Goal: Information Seeking & Learning: Understand process/instructions

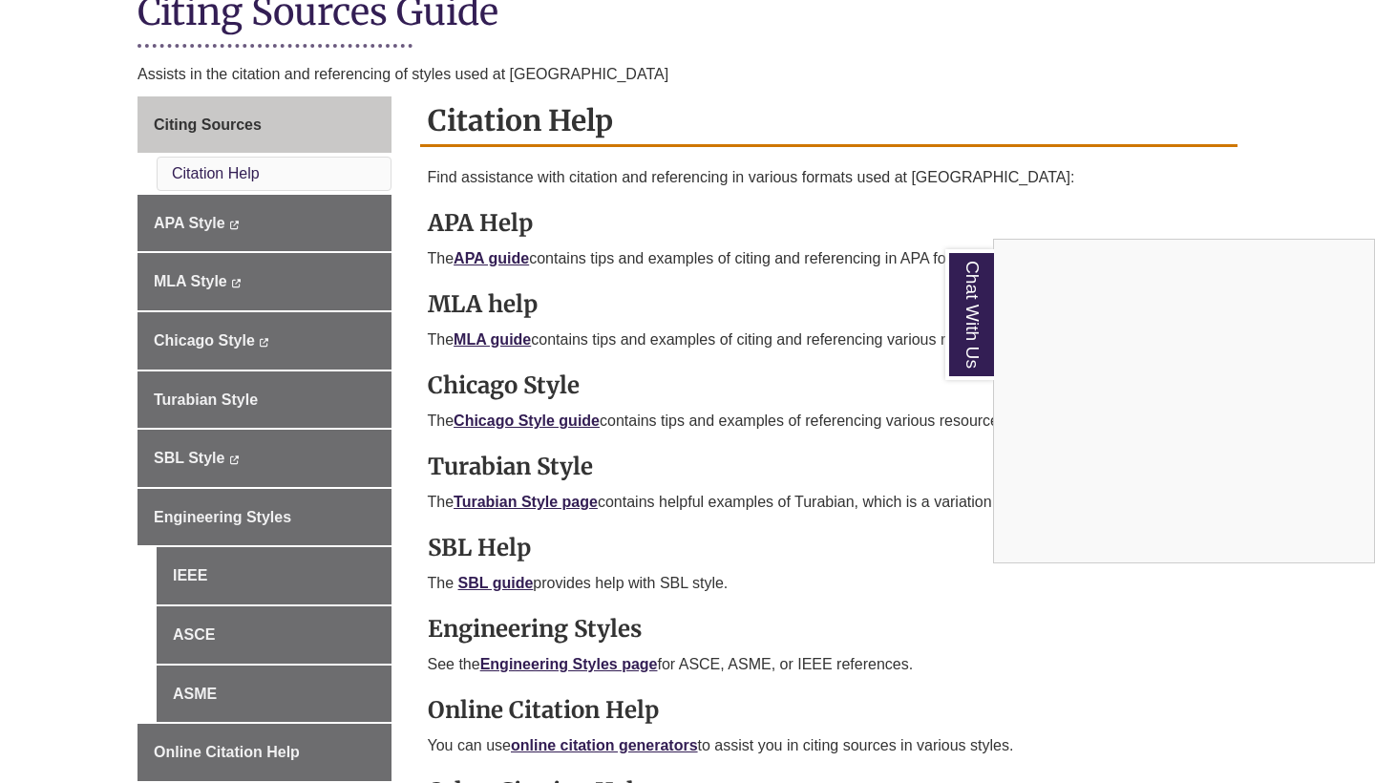
scroll to position [465, 0]
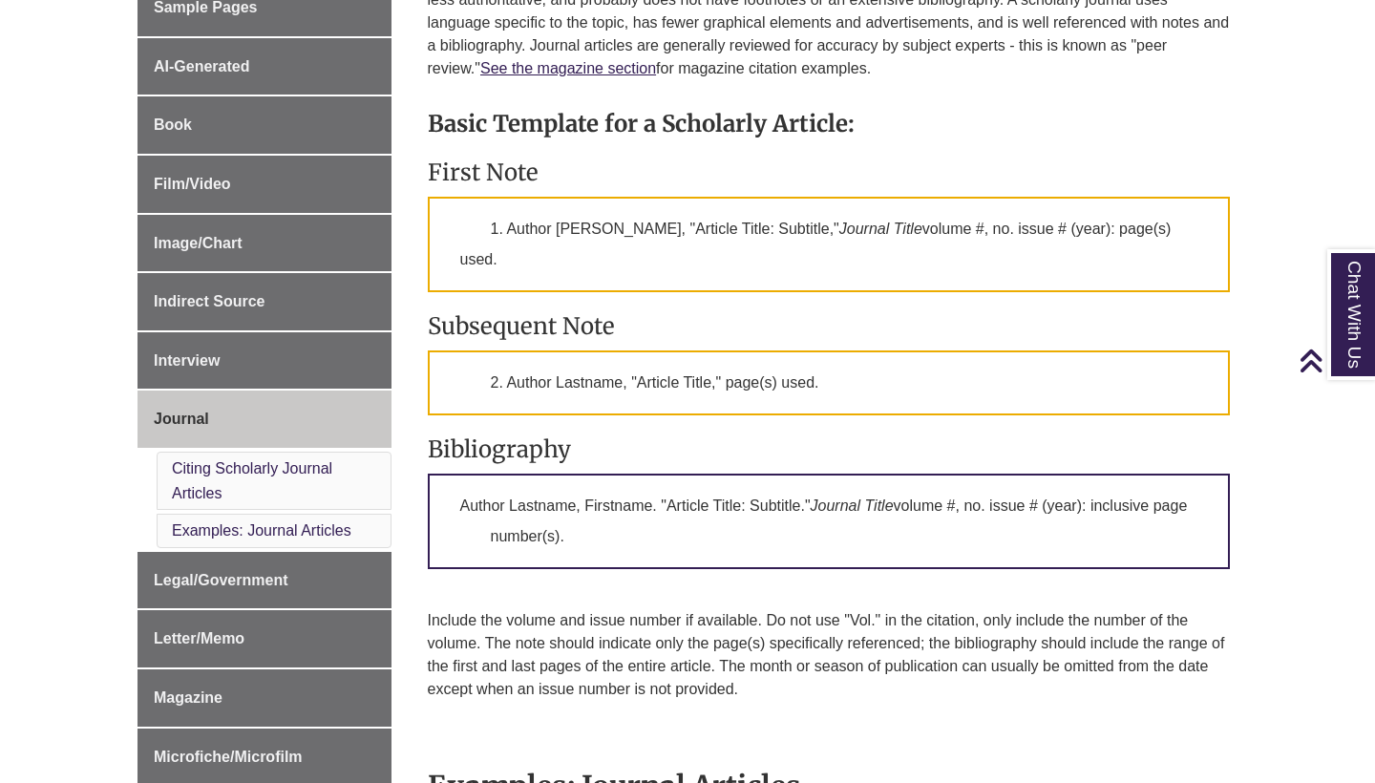
scroll to position [626, 0]
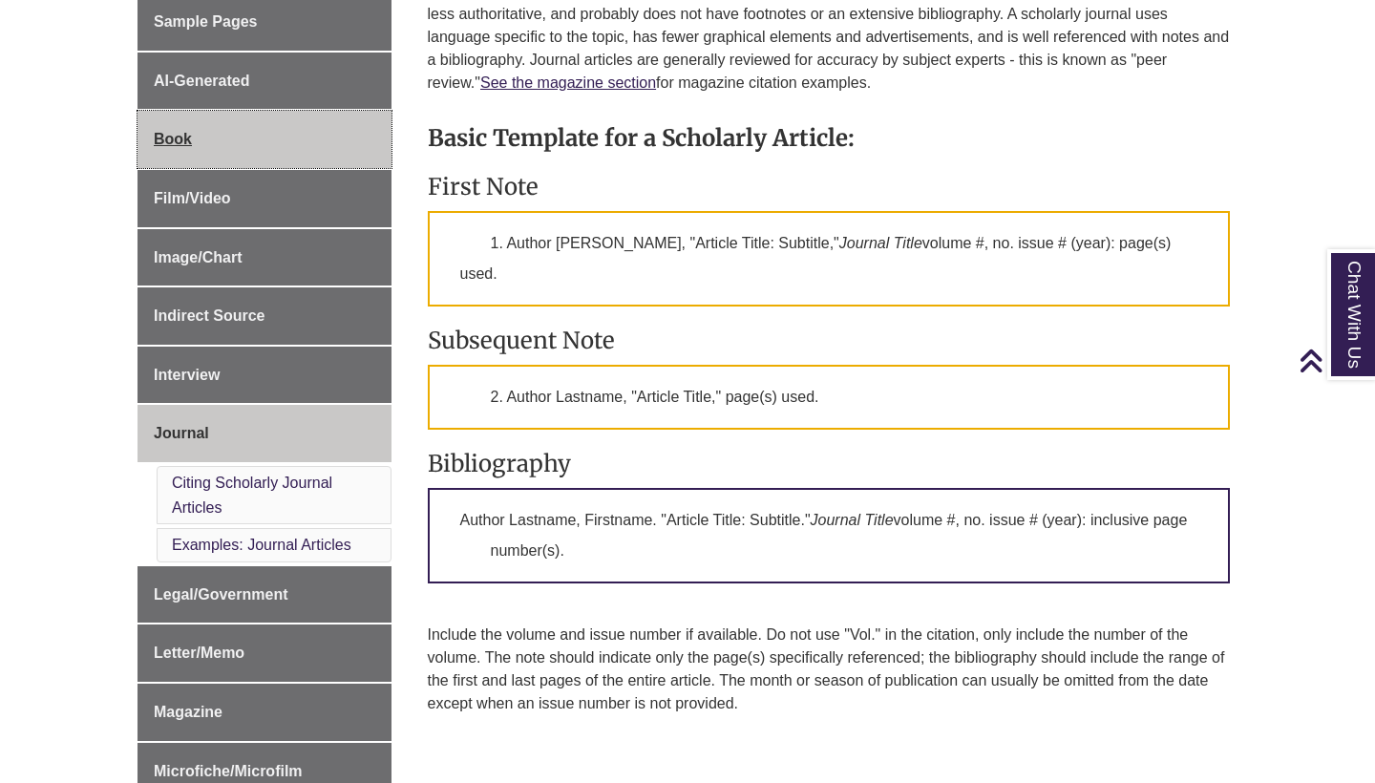
click at [268, 121] on link "Book" at bounding box center [265, 139] width 254 height 57
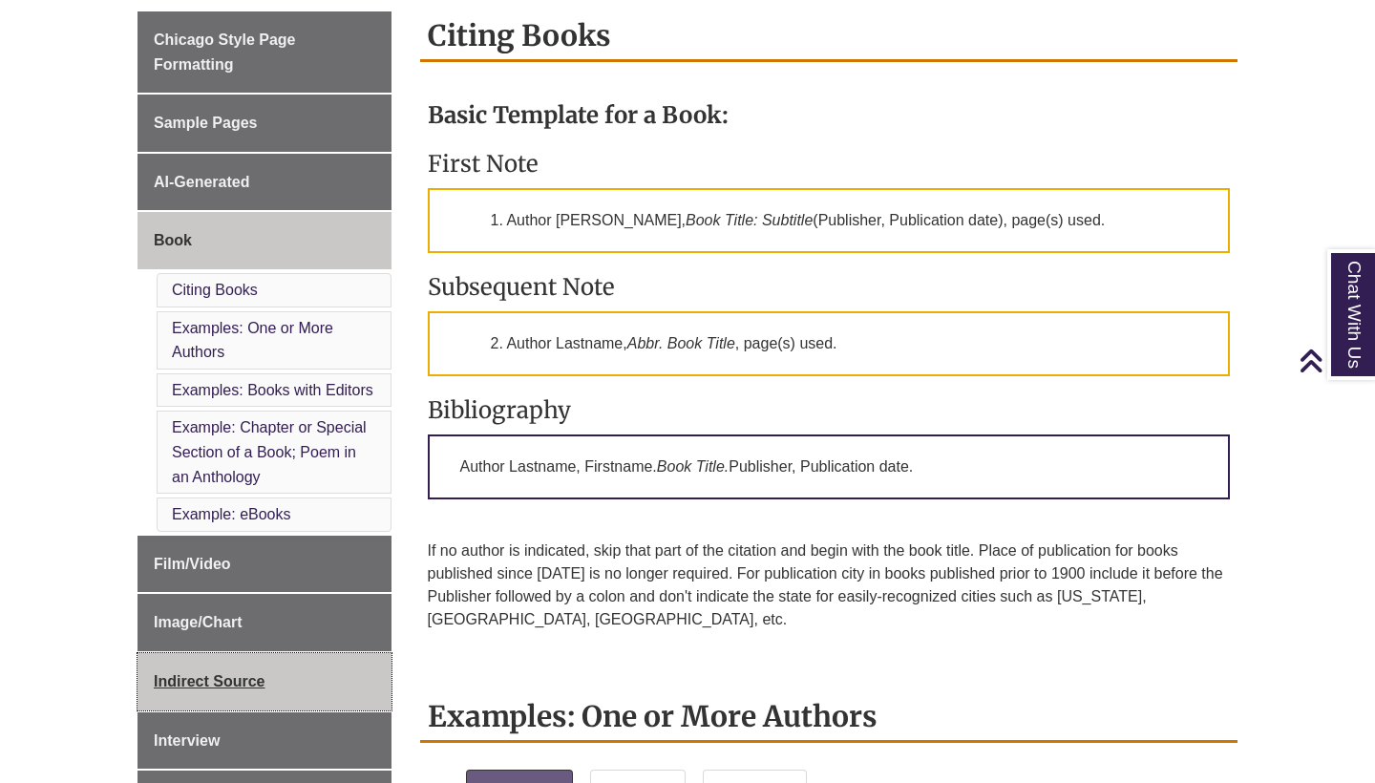
scroll to position [519, 0]
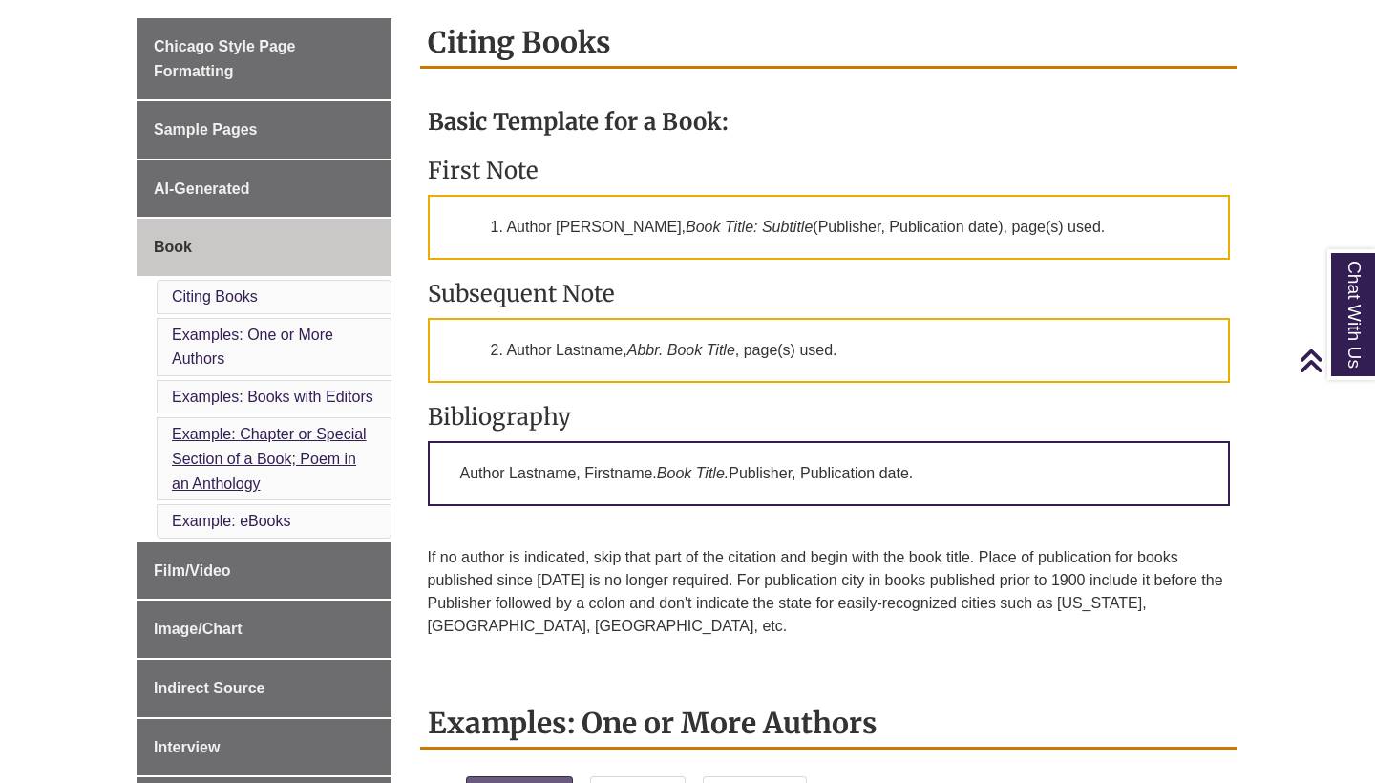
click at [316, 455] on link "Example: Chapter or Special Section of a Book; Poem in an Anthology" at bounding box center [269, 458] width 195 height 65
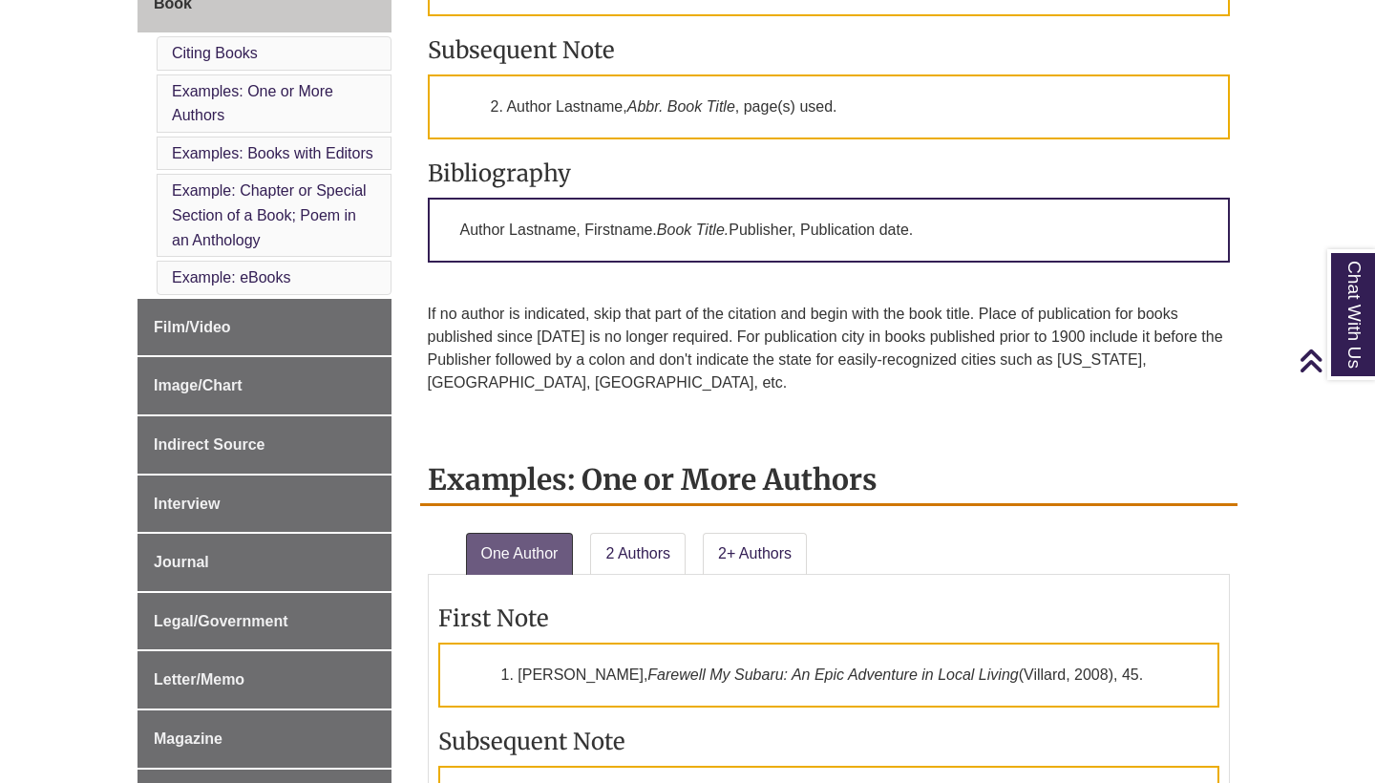
scroll to position [764, 0]
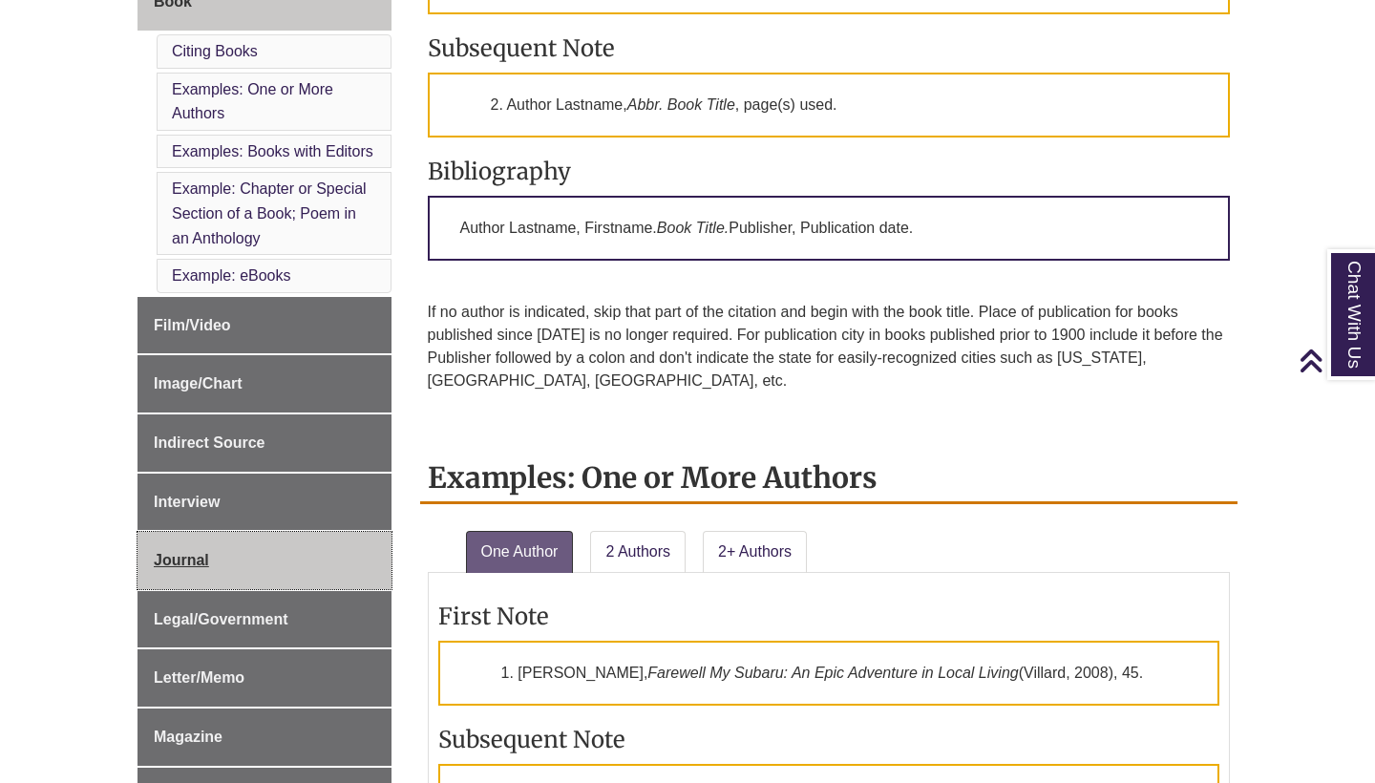
click at [214, 548] on link "Journal" at bounding box center [265, 560] width 254 height 57
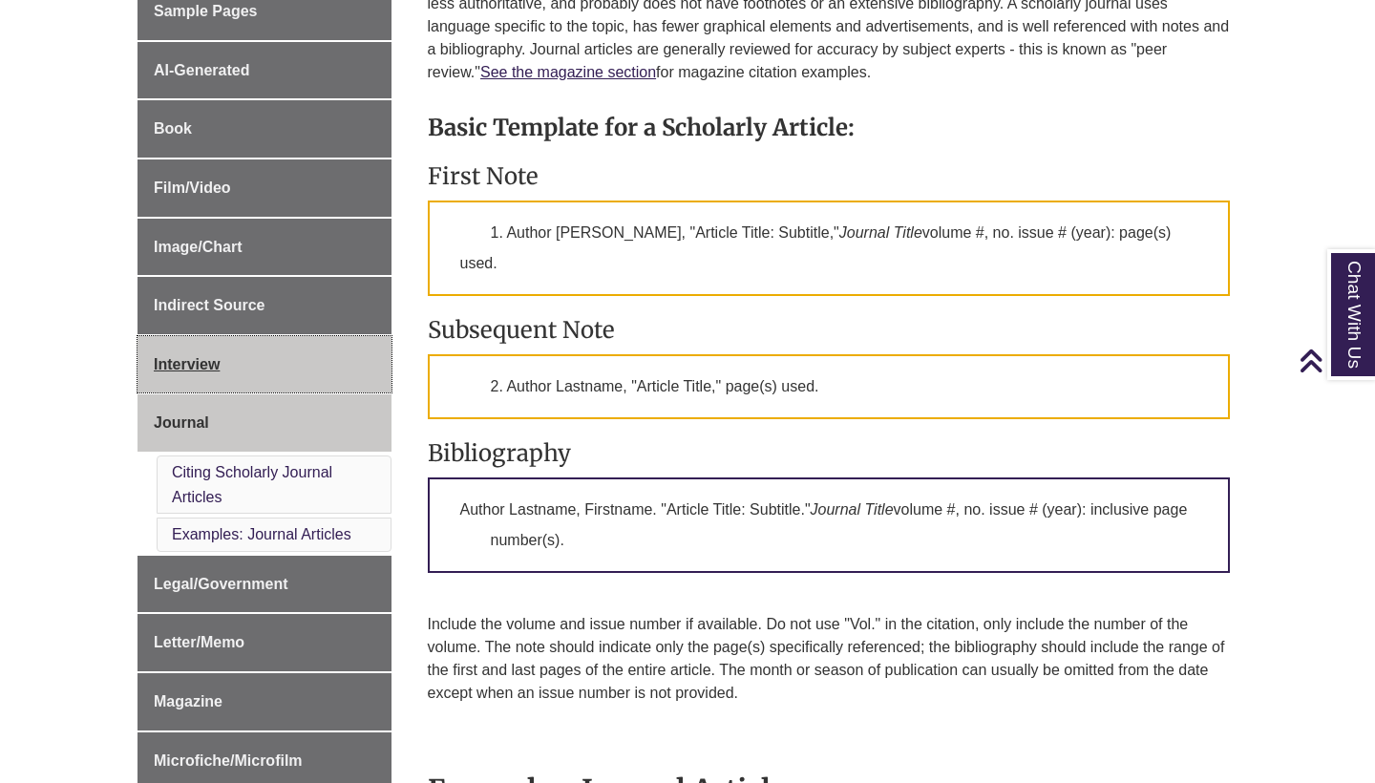
scroll to position [636, 0]
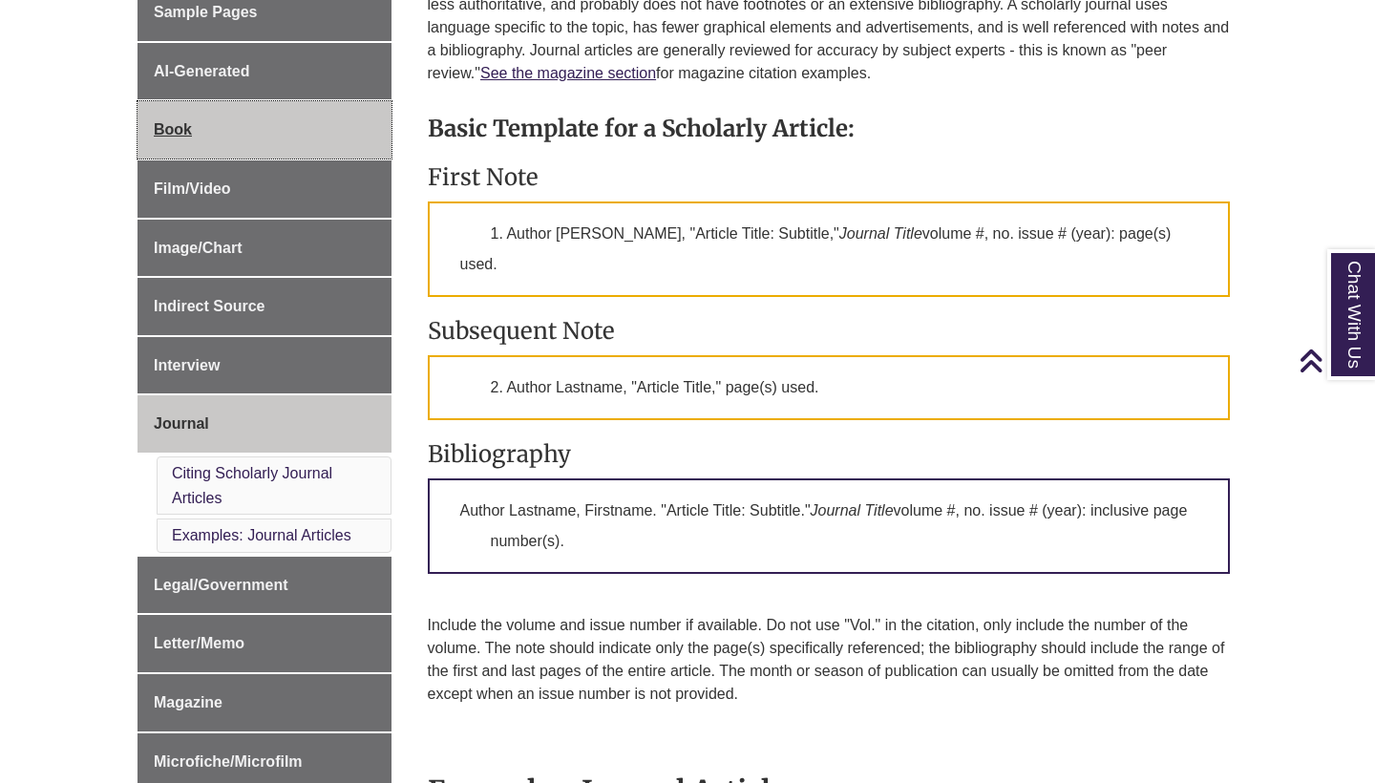
click at [300, 133] on link "Book" at bounding box center [265, 129] width 254 height 57
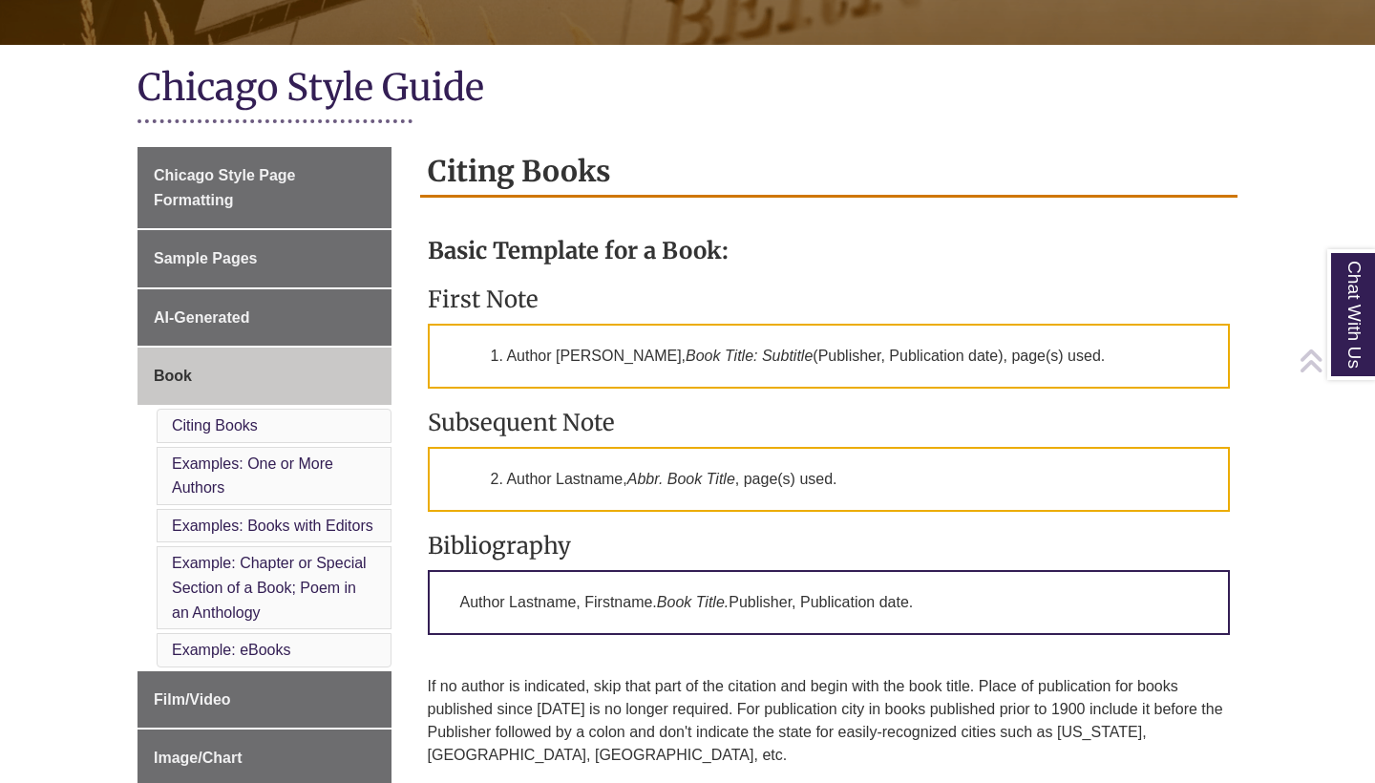
scroll to position [391, 0]
click at [271, 581] on link "Example: Chapter or Special Section of a Book; Poem in an Anthology" at bounding box center [269, 586] width 195 height 65
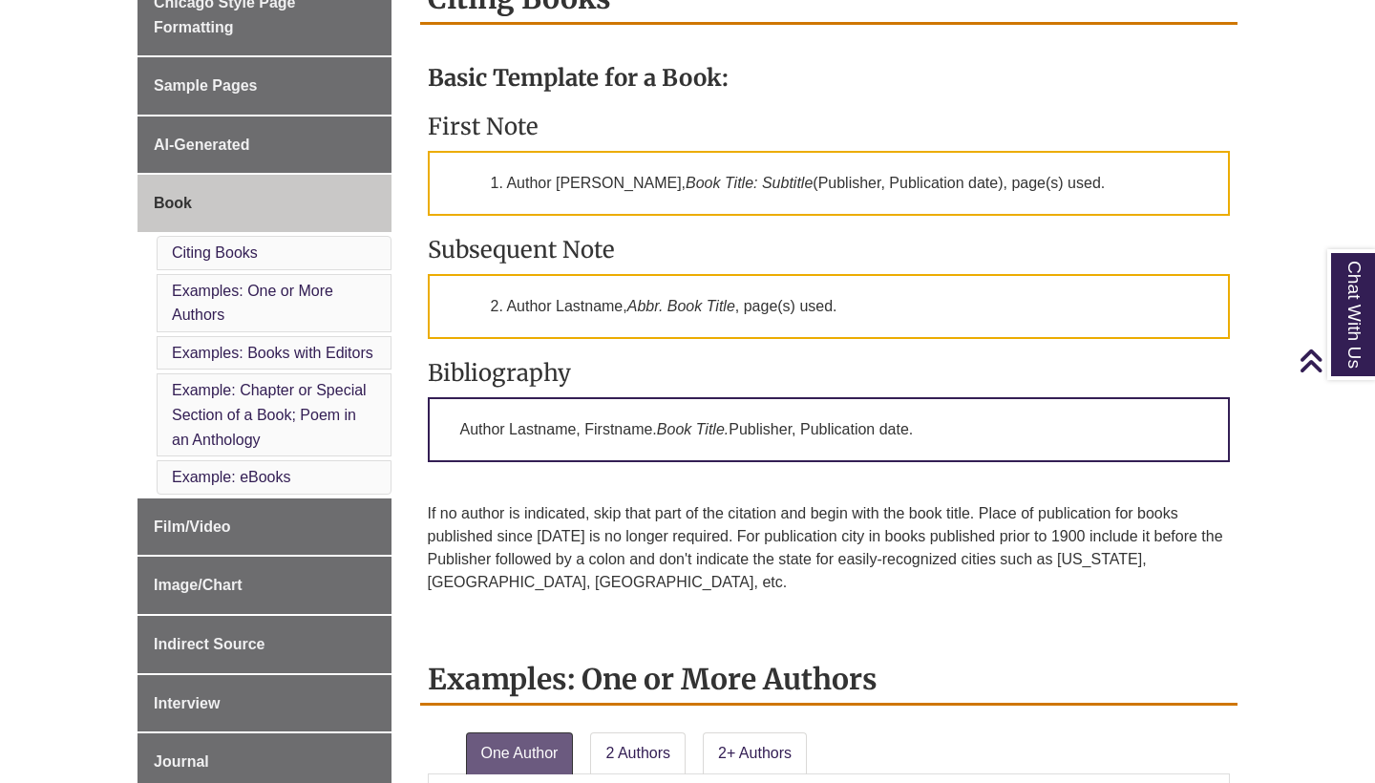
scroll to position [562, 0]
click at [261, 287] on link "Examples: One or More Authors" at bounding box center [252, 303] width 161 height 41
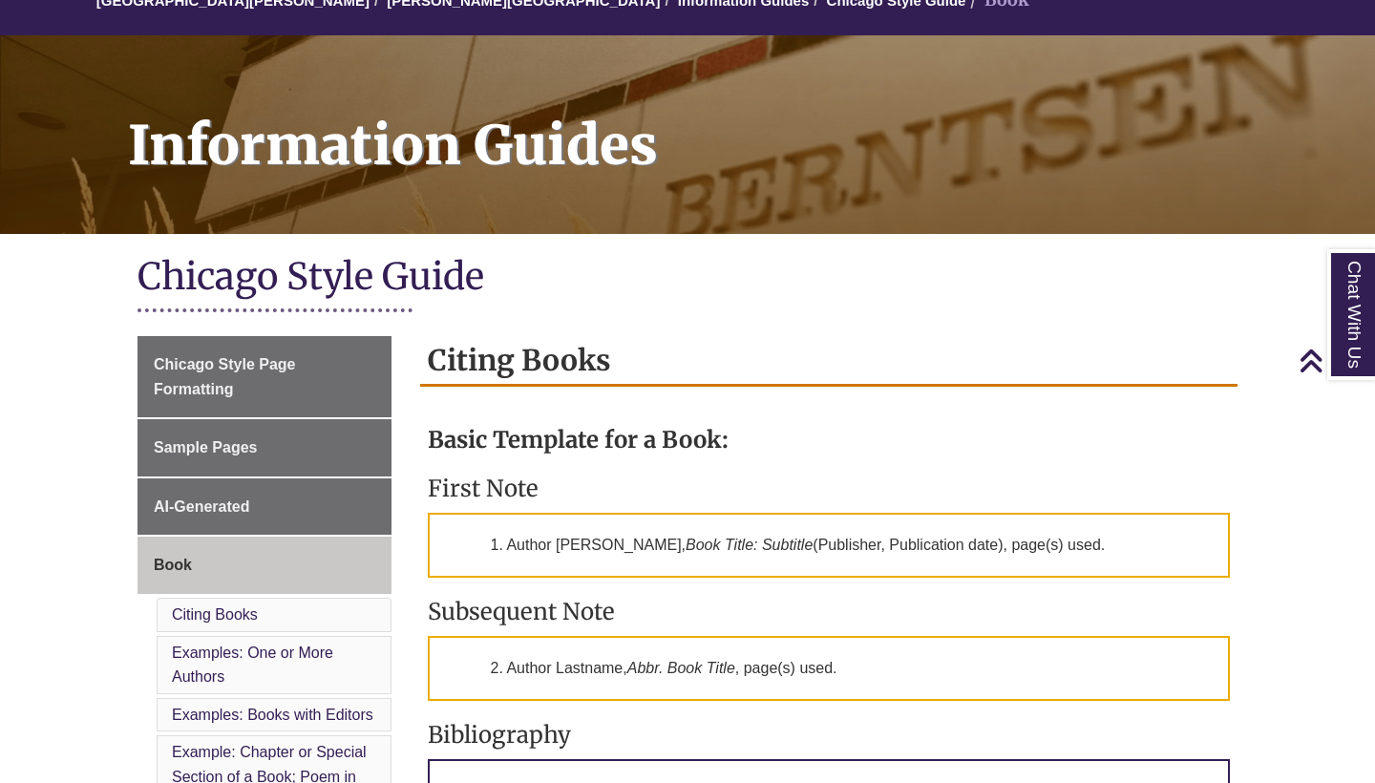
scroll to position [139, 0]
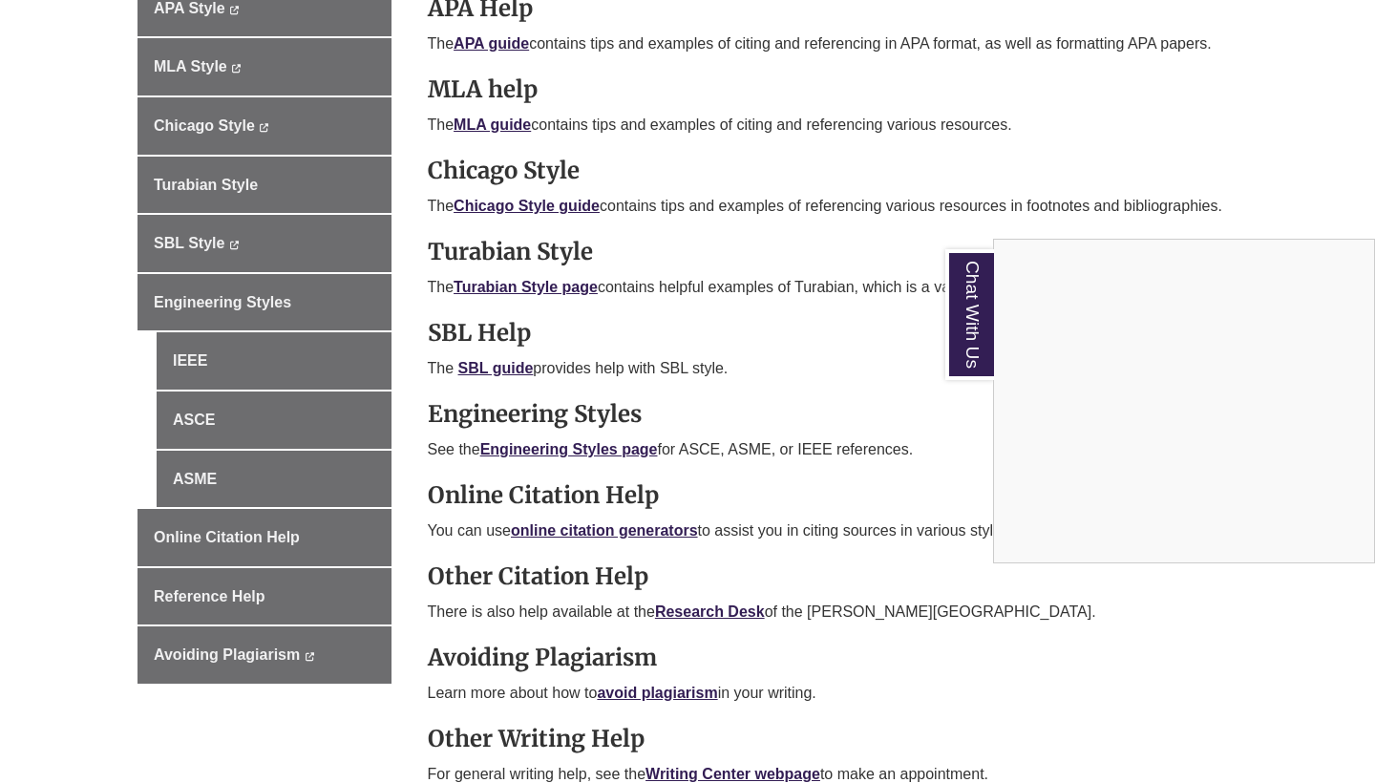
scroll to position [749, 0]
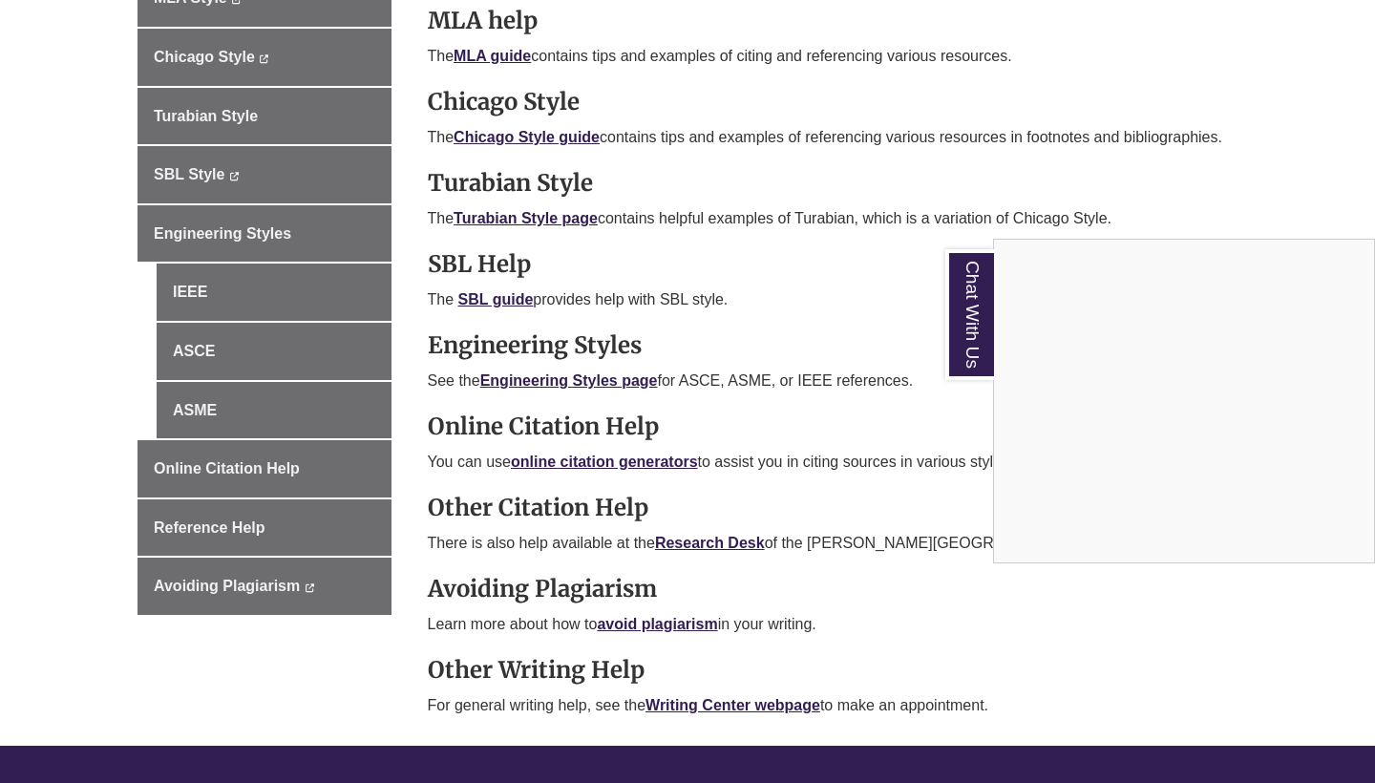
click at [302, 516] on div "Chat With Us" at bounding box center [687, 391] width 1375 height 783
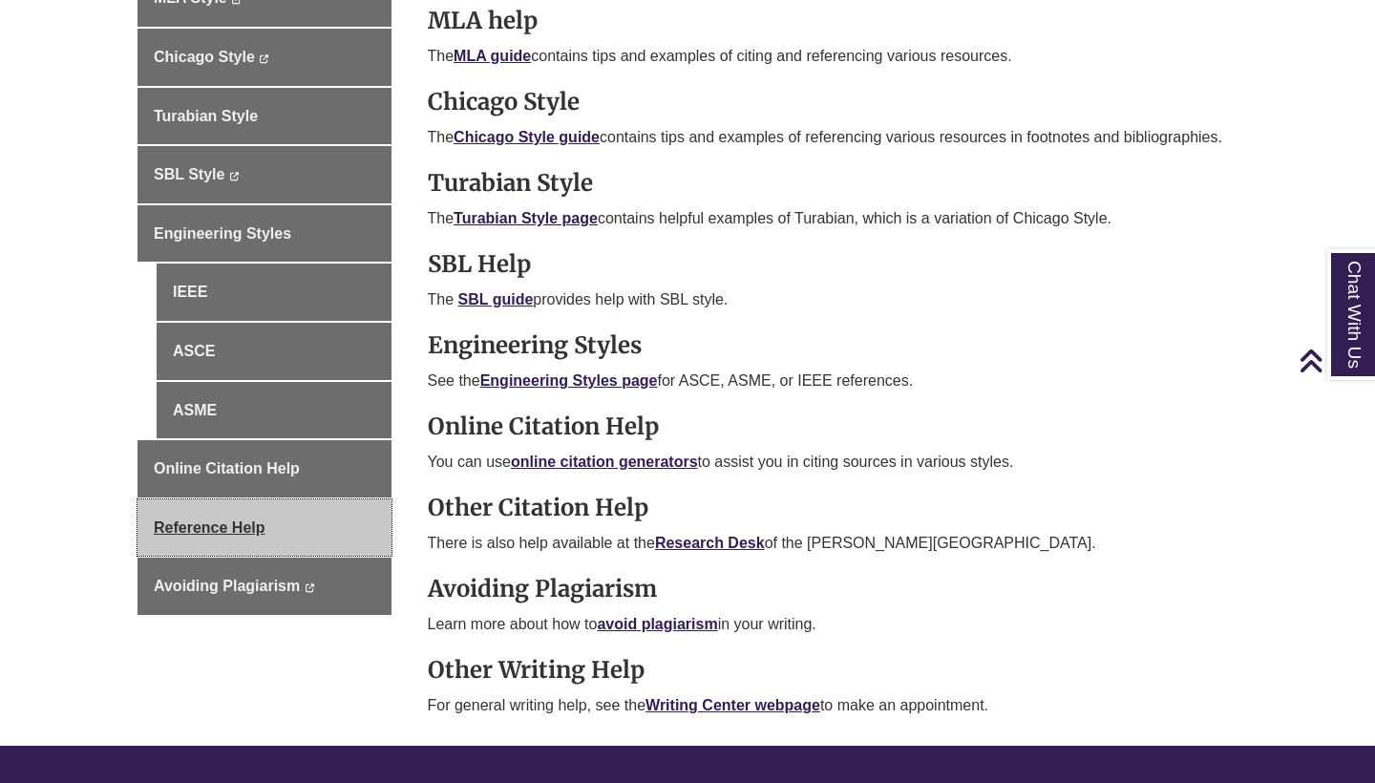
click at [251, 524] on span "Reference Help" at bounding box center [210, 527] width 112 height 16
